Goal: Browse casually: Explore the website without a specific task or goal

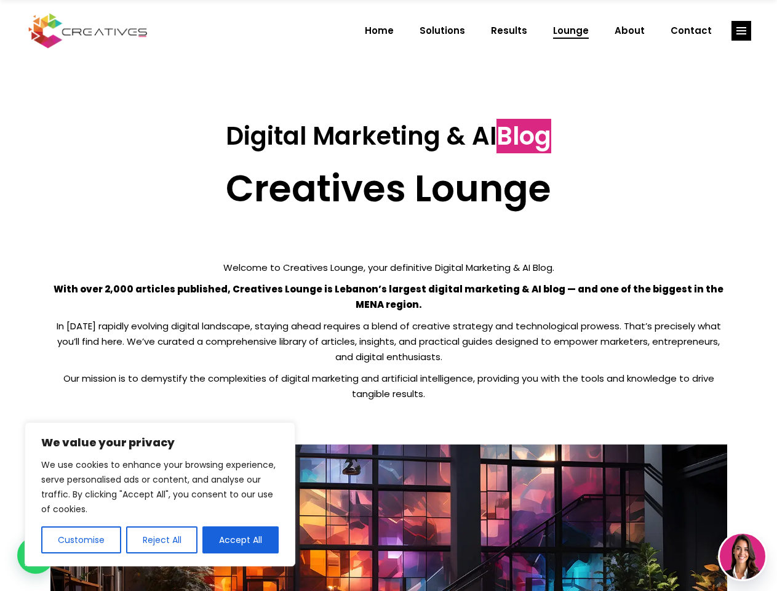
click at [388, 295] on p "With over 2,000 articles published, Creatives Lounge is Lebanon’s largest digit…" at bounding box center [388, 296] width 677 height 31
click at [81, 539] on button "Customise" at bounding box center [81, 539] width 80 height 27
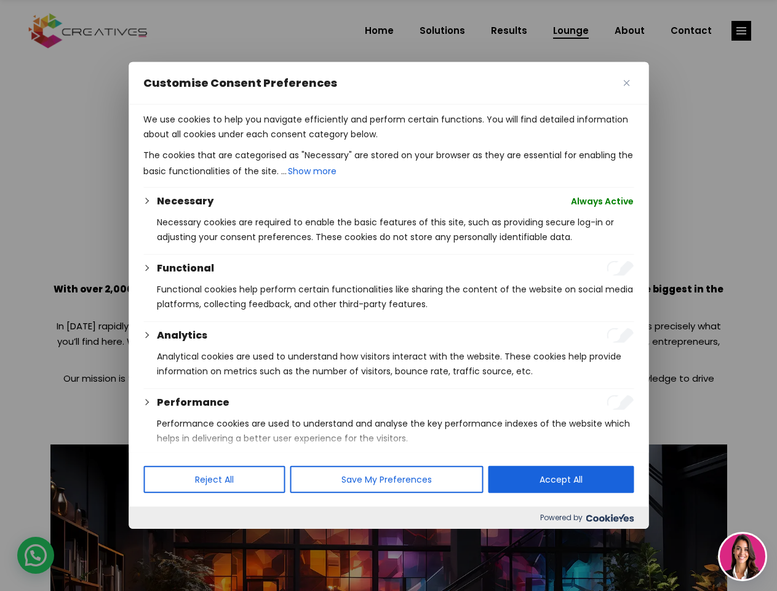
click at [161, 539] on div at bounding box center [388, 295] width 777 height 591
click at [241, 141] on p "We use cookies to help you navigate efficiently and perform certain functions. …" at bounding box center [388, 127] width 490 height 30
click at [741, 31] on div at bounding box center [388, 295] width 777 height 591
click at [742, 556] on img at bounding box center [743, 556] width 46 height 46
